Goal: Task Accomplishment & Management: Complete application form

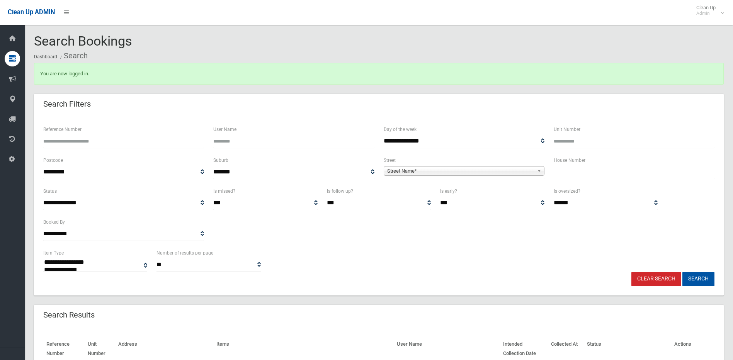
select select
click at [579, 175] on input "text" at bounding box center [634, 172] width 161 height 14
type input "*"
click at [407, 167] on span "Street Name*" at bounding box center [460, 171] width 147 height 9
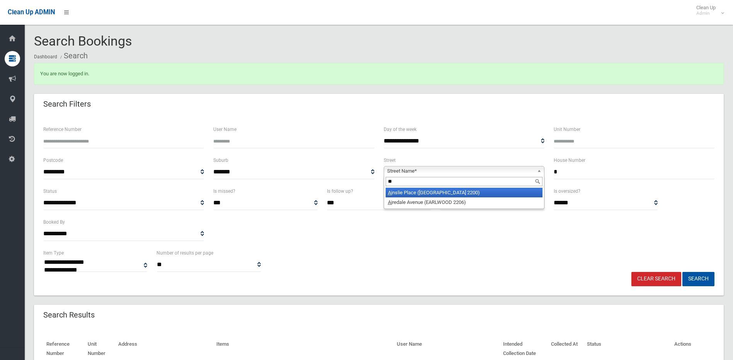
type input "*"
type input "**"
click at [410, 192] on li "Ei ghth Avenue (CAMPSIE 2194)" at bounding box center [464, 193] width 157 height 10
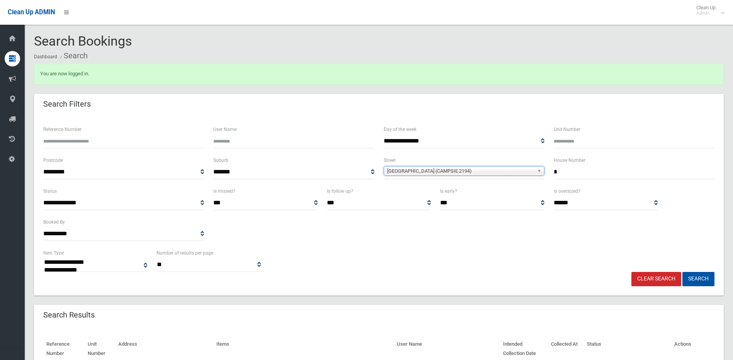
click at [570, 172] on input "*" at bounding box center [634, 172] width 161 height 14
type input "**"
click at [682, 272] on button "Search" at bounding box center [698, 279] width 32 height 14
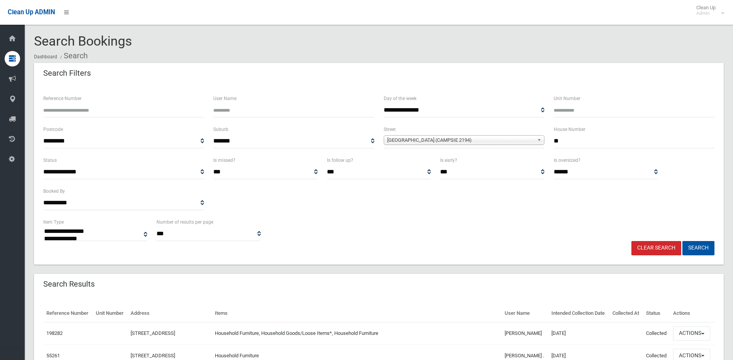
select select
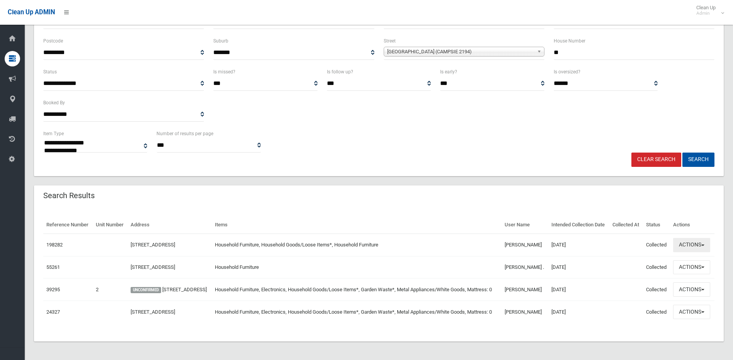
click at [694, 238] on button "Actions" at bounding box center [691, 245] width 37 height 14
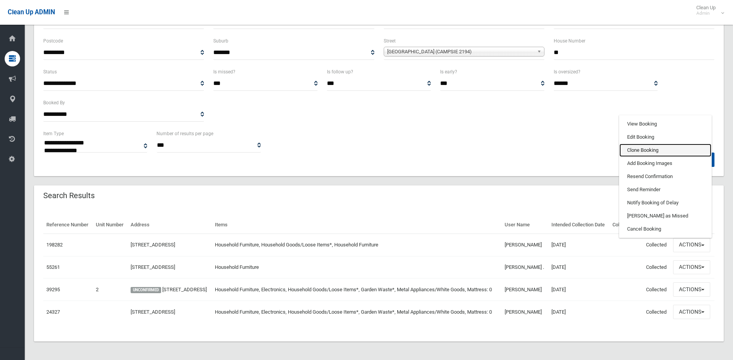
click at [643, 144] on link "Clone Booking" at bounding box center [665, 150] width 92 height 13
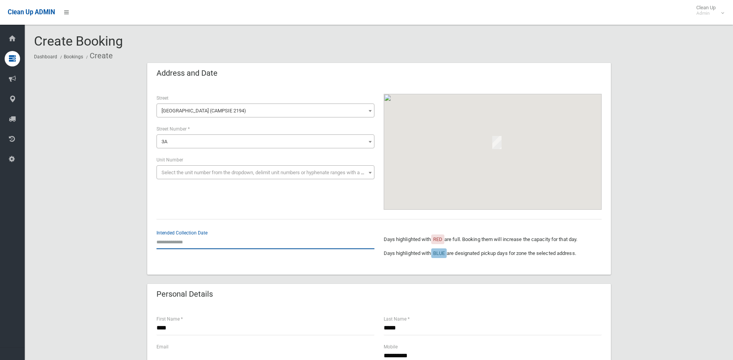
click at [184, 244] on input "text" at bounding box center [265, 242] width 218 height 14
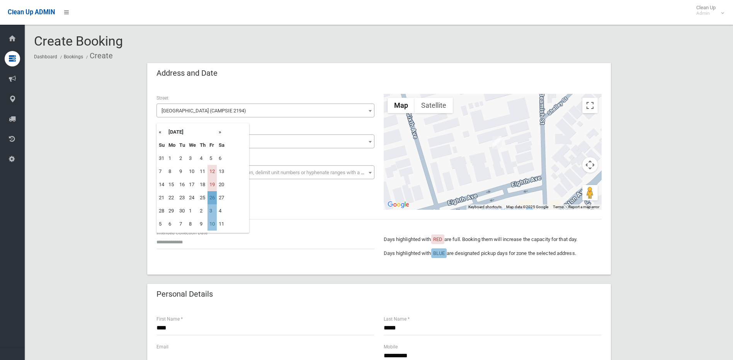
click at [211, 194] on td "26" at bounding box center [211, 197] width 9 height 13
type input "**********"
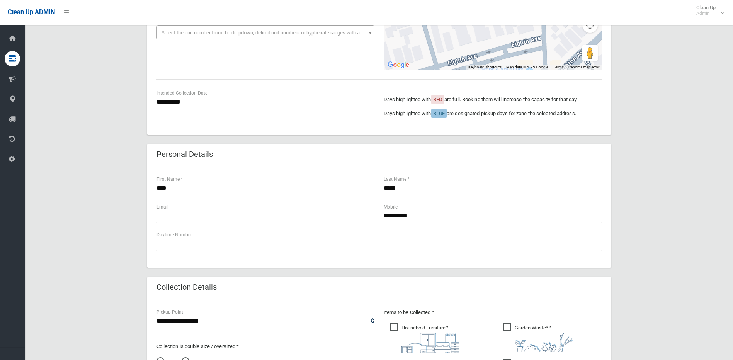
scroll to position [155, 0]
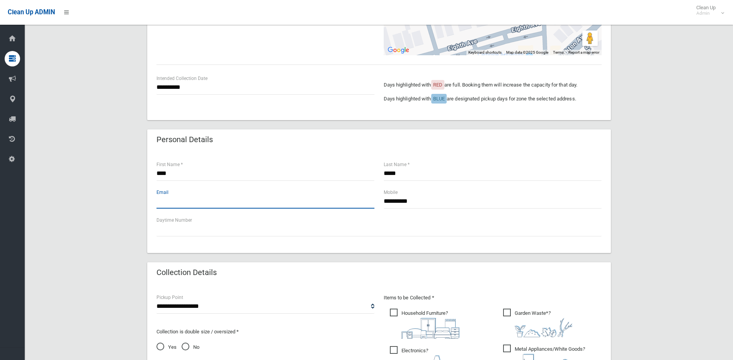
click at [168, 202] on input "text" at bounding box center [265, 201] width 218 height 14
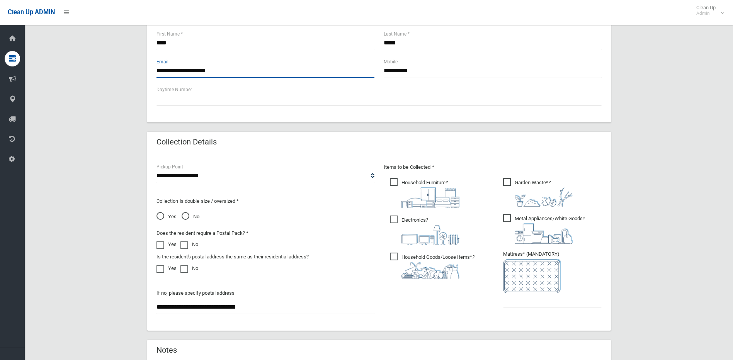
scroll to position [309, 0]
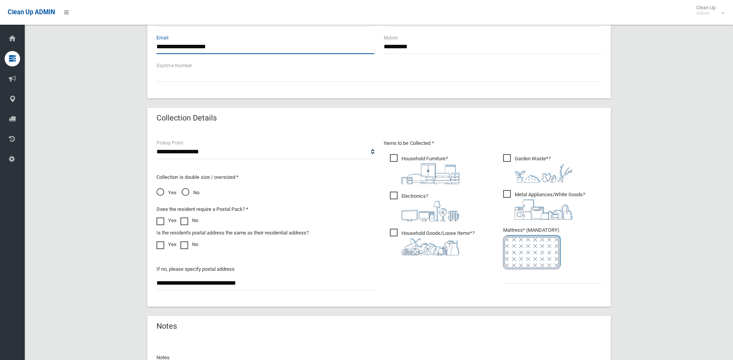
type input "**********"
click at [510, 279] on input "text" at bounding box center [552, 276] width 99 height 14
type input "*"
click at [507, 194] on span "Metal Appliances/White Goods ?" at bounding box center [544, 205] width 82 height 30
click at [393, 196] on span "Electronics ?" at bounding box center [425, 207] width 70 height 30
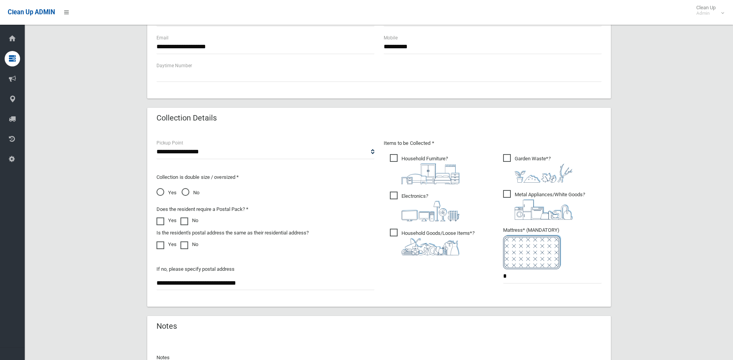
click at [158, 191] on span "Yes" at bounding box center [166, 192] width 20 height 9
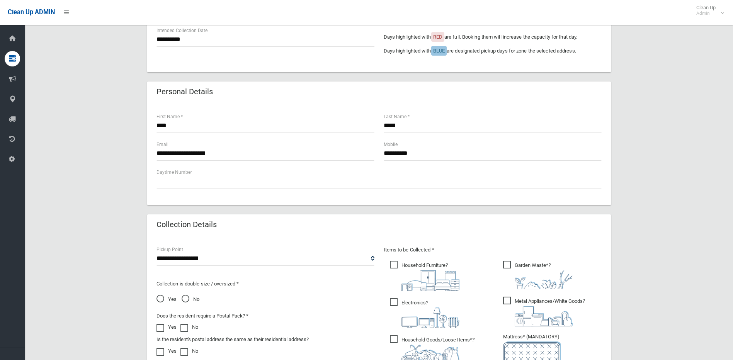
scroll to position [173, 0]
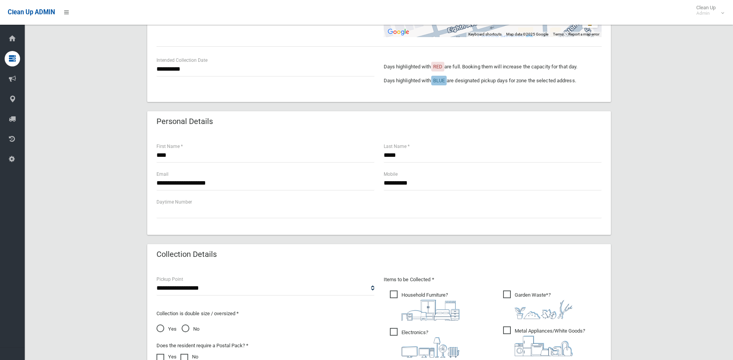
click at [504, 293] on span "Garden Waste* ?" at bounding box center [538, 305] width 70 height 29
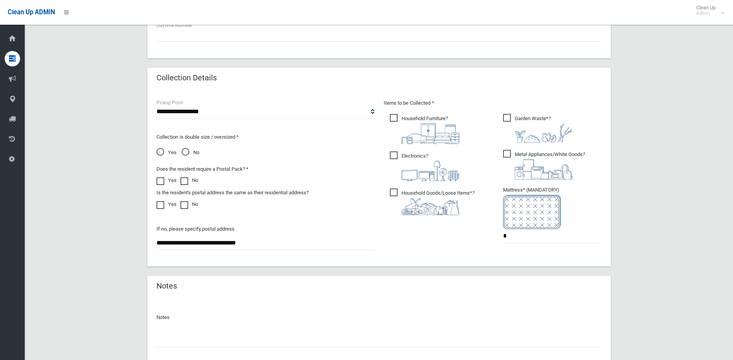
scroll to position [405, 0]
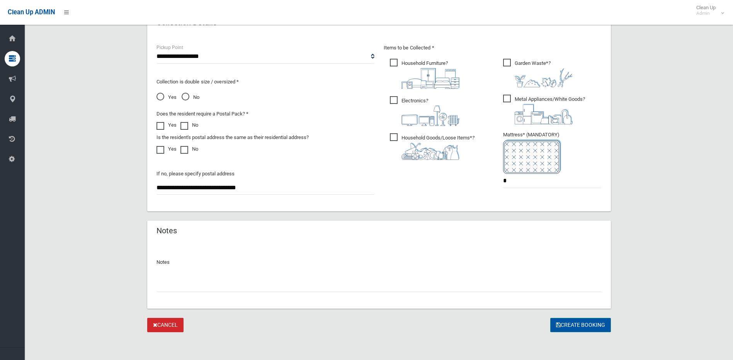
click at [583, 323] on button "Create Booking" at bounding box center [580, 325] width 61 height 14
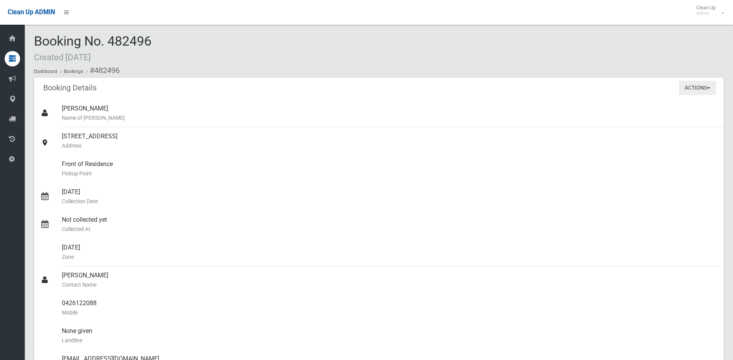
click at [694, 86] on button "Actions" at bounding box center [697, 88] width 37 height 14
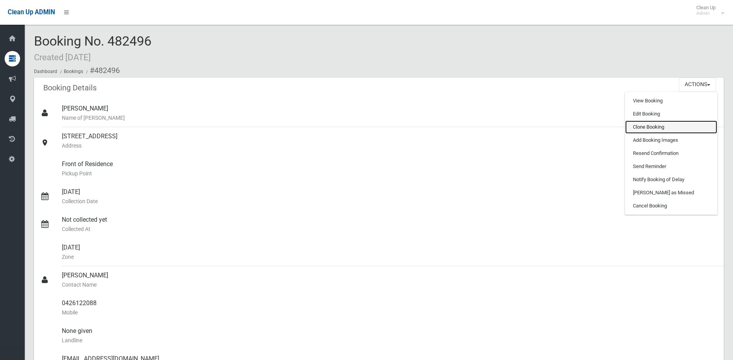
click at [644, 124] on link "Clone Booking" at bounding box center [671, 127] width 92 height 13
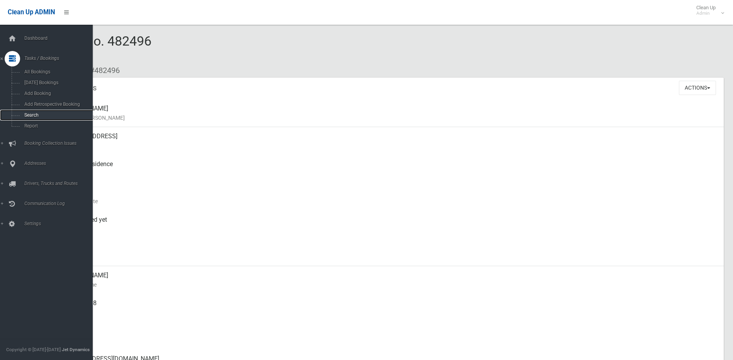
click at [32, 113] on span "Search" at bounding box center [57, 114] width 70 height 5
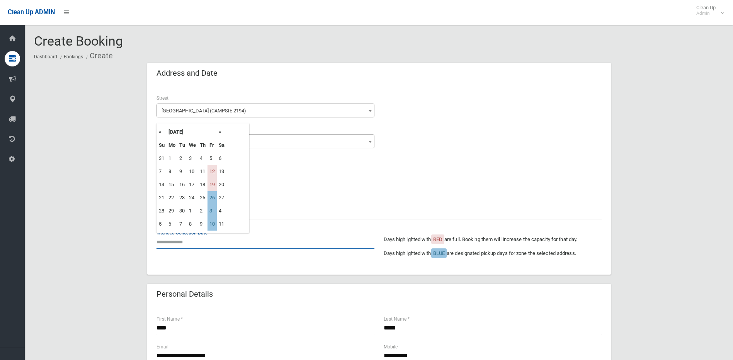
click at [176, 244] on input "text" at bounding box center [265, 242] width 218 height 14
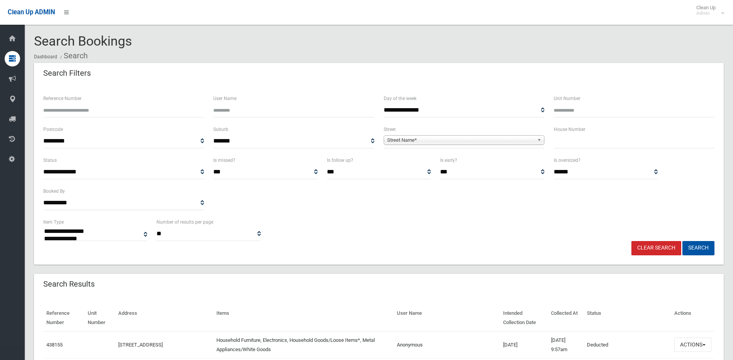
select select
